Goal: Find specific page/section: Find specific page/section

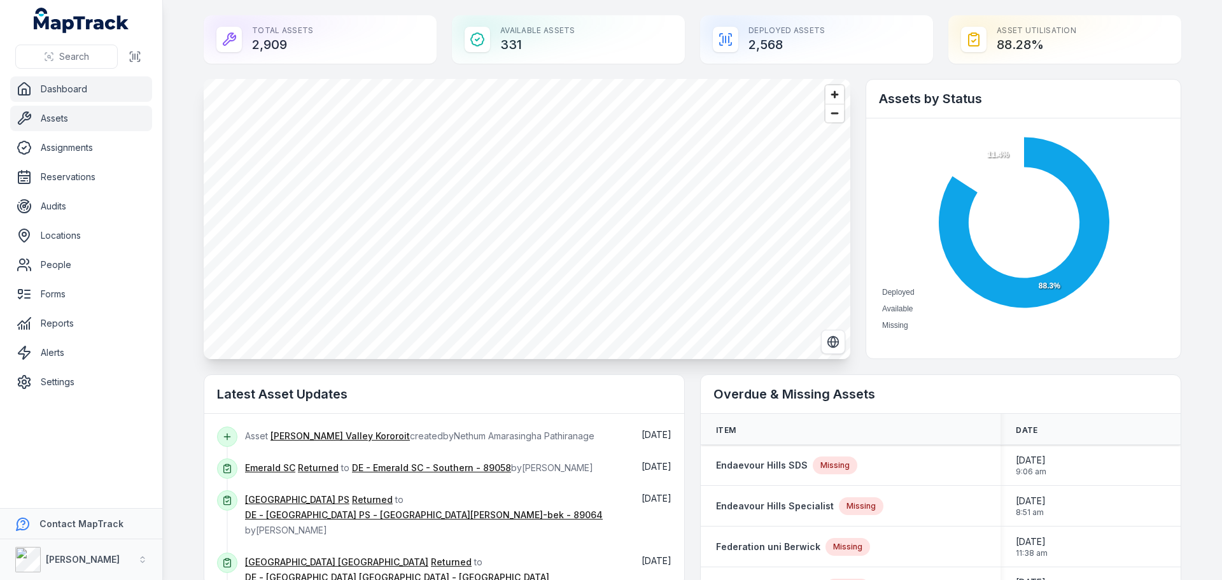
drag, startPoint x: 0, startPoint y: 0, endPoint x: 59, endPoint y: 123, distance: 136.3
click at [59, 123] on link "Assets" at bounding box center [81, 118] width 142 height 25
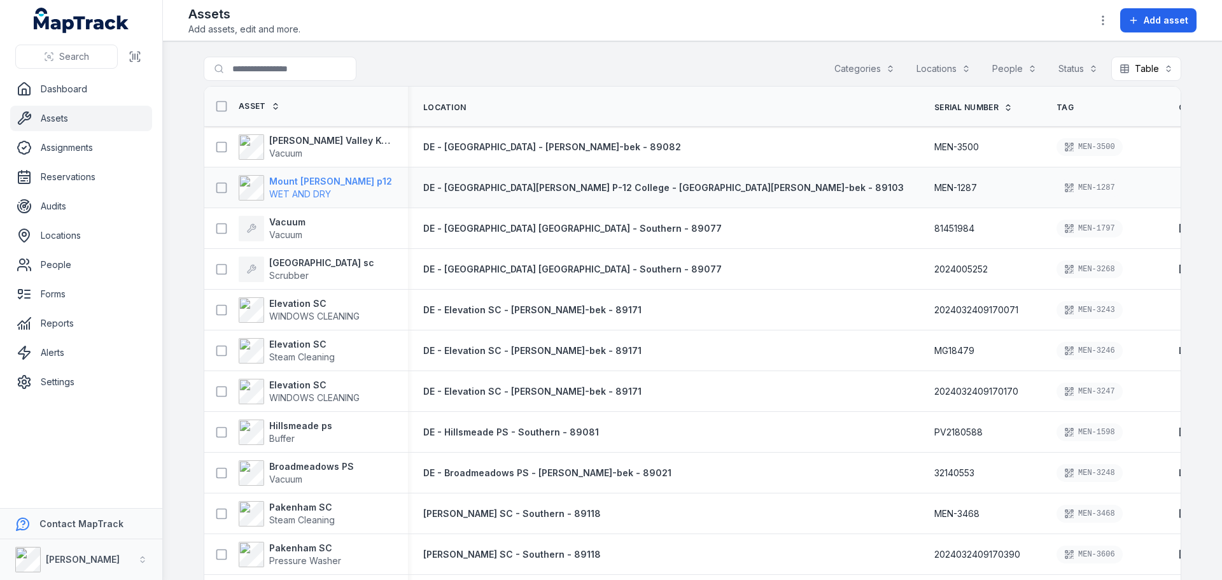
click at [304, 184] on strong "Mount [PERSON_NAME] p12" at bounding box center [330, 181] width 123 height 13
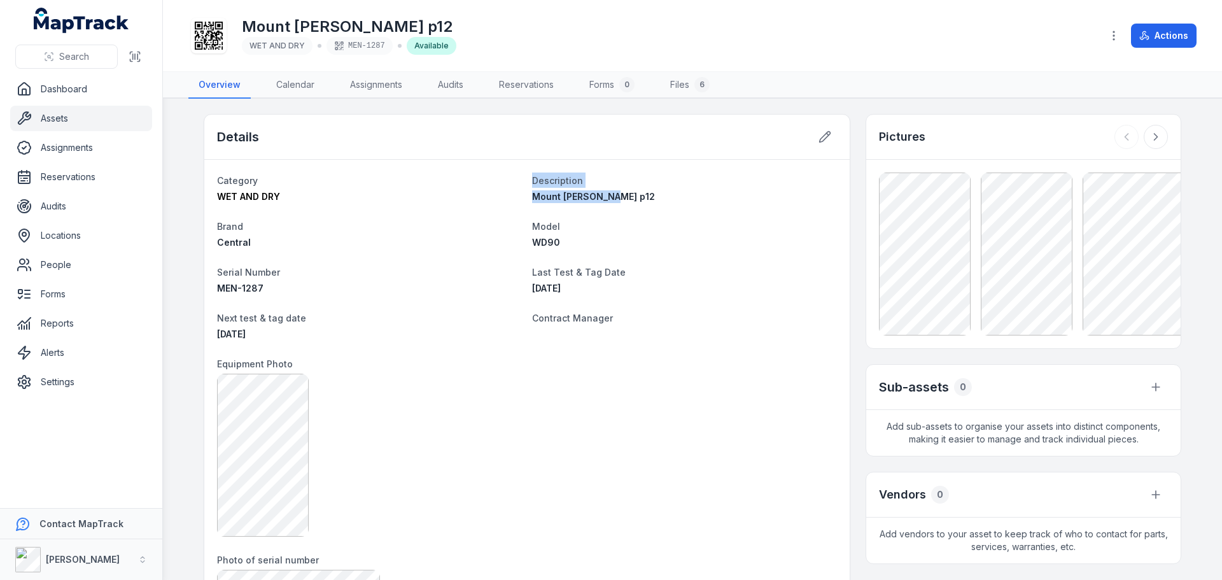
drag, startPoint x: 606, startPoint y: 198, endPoint x: 505, endPoint y: 195, distance: 101.2
click at [619, 223] on dt "Model" at bounding box center [684, 225] width 305 height 15
drag, startPoint x: 599, startPoint y: 202, endPoint x: 512, endPoint y: 202, distance: 87.8
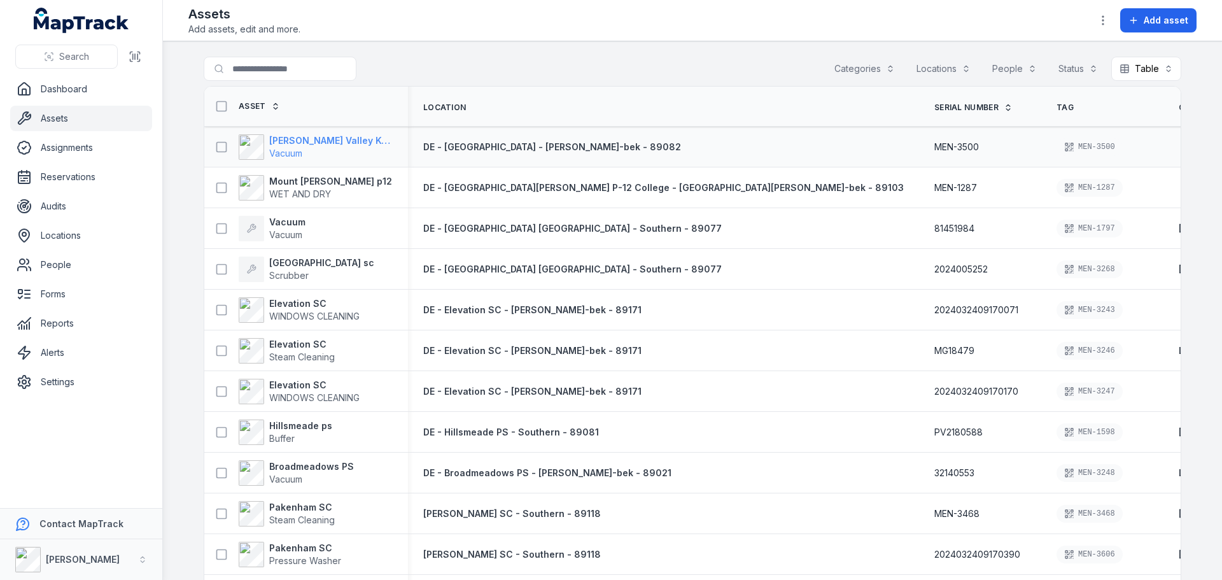
click at [316, 147] on span "Vacuum" at bounding box center [330, 153] width 123 height 13
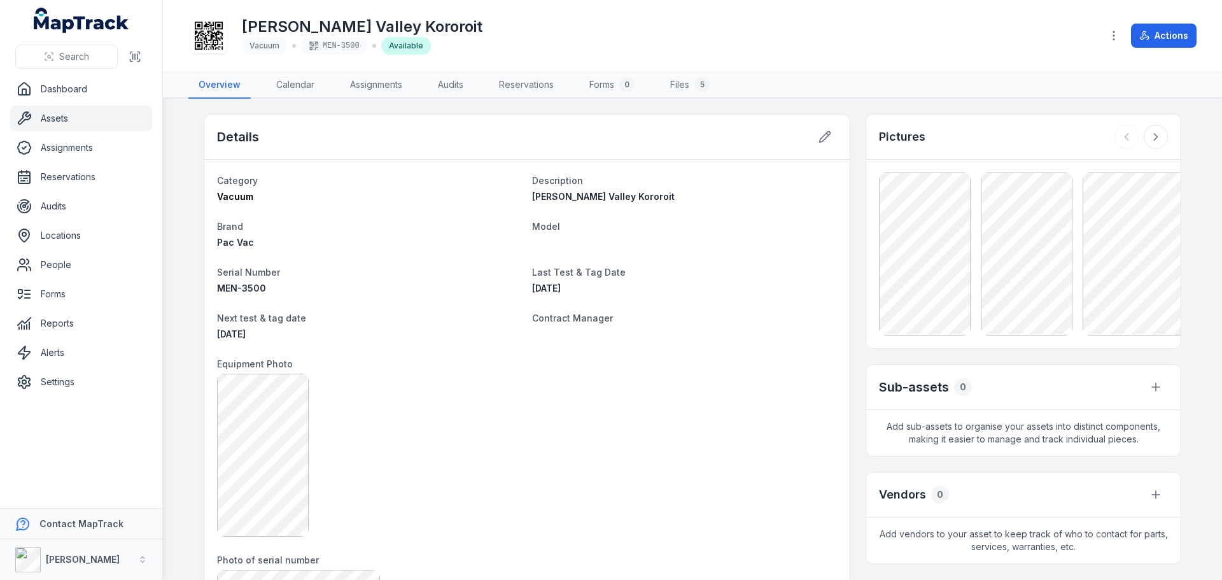
click at [74, 111] on link "Assets" at bounding box center [81, 118] width 142 height 25
drag, startPoint x: 417, startPoint y: 49, endPoint x: 377, endPoint y: 48, distance: 40.1
click at [377, 48] on span "Vacuum MEN-3500 Available" at bounding box center [362, 46] width 241 height 18
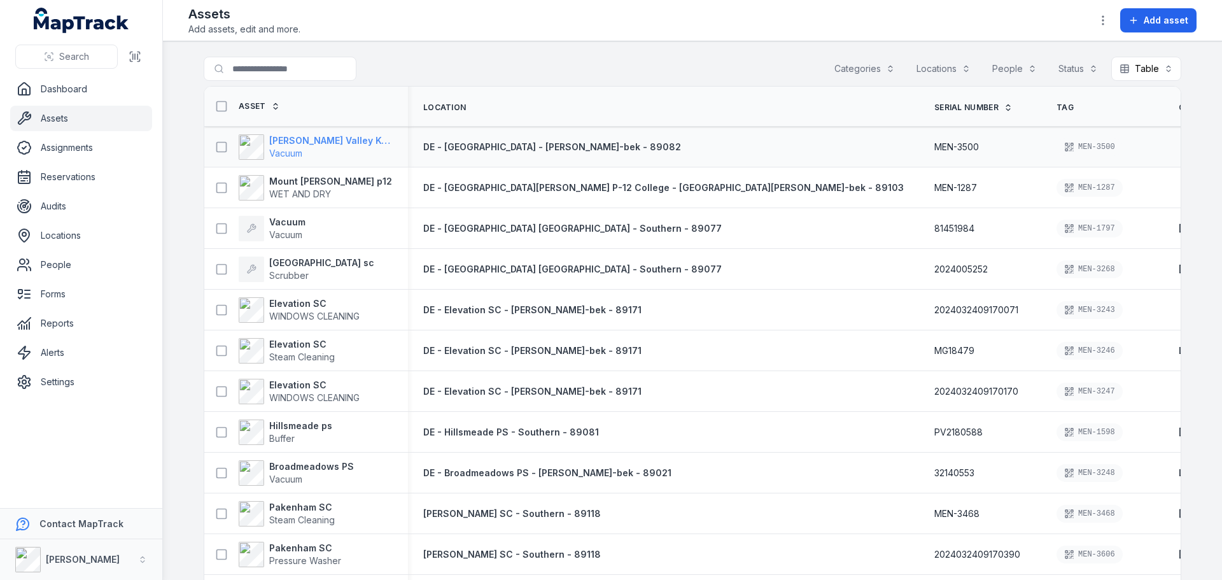
click at [307, 143] on strong "[PERSON_NAME] Valley Kororoit" at bounding box center [330, 140] width 123 height 13
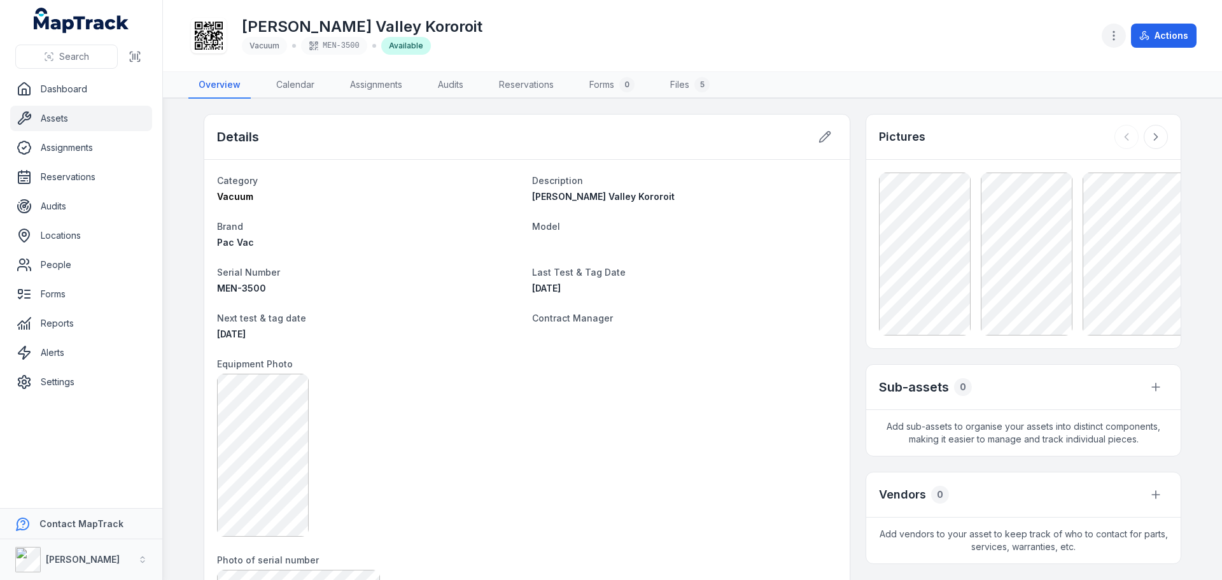
click at [1114, 36] on icon "button" at bounding box center [1113, 35] width 13 height 13
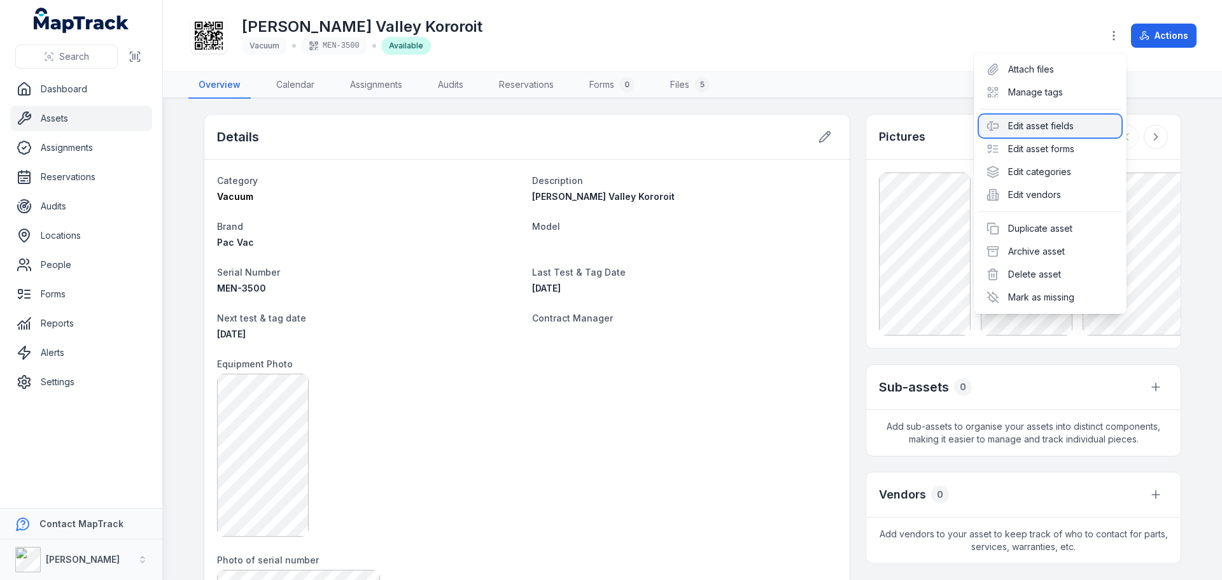
click at [1026, 127] on div "Edit asset fields" at bounding box center [1050, 126] width 143 height 23
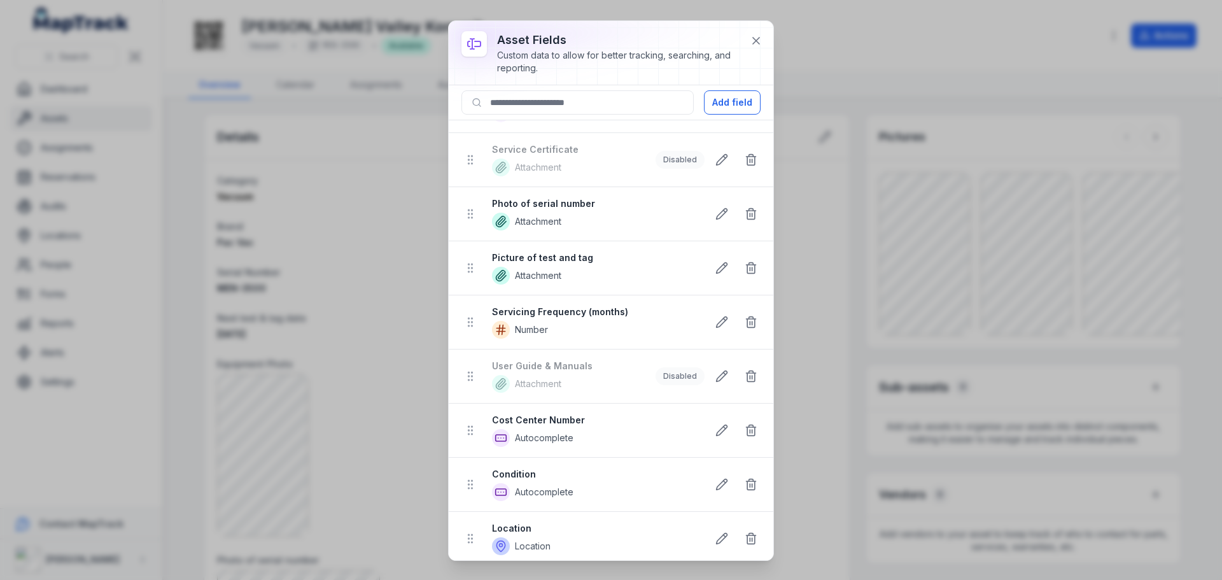
scroll to position [696, 0]
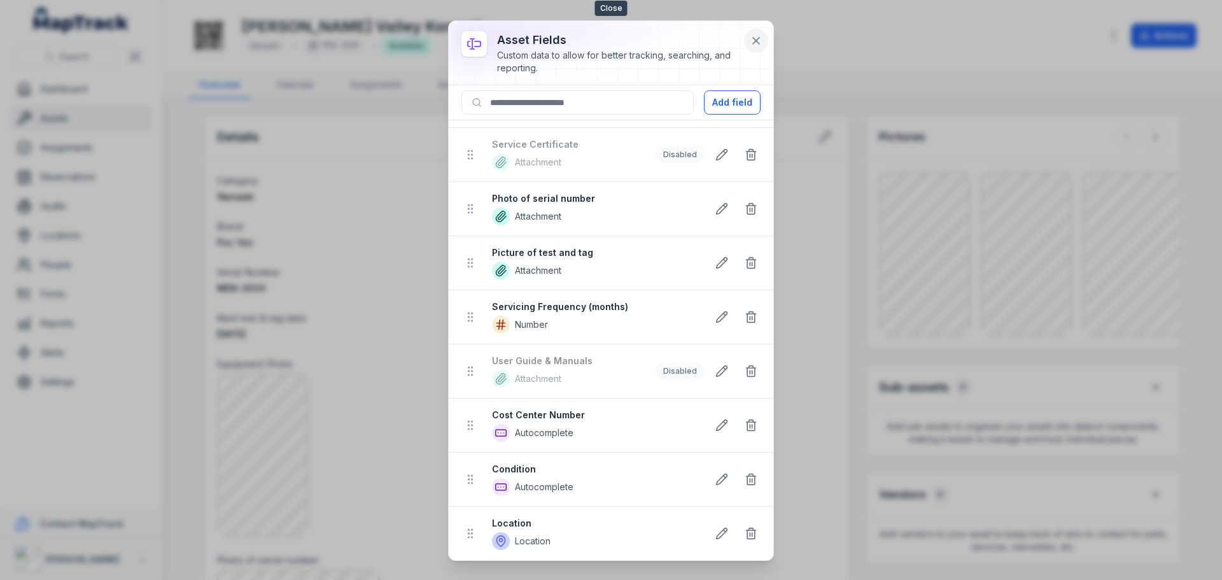
click at [763, 32] on button at bounding box center [756, 41] width 24 height 24
